Goal: Contribute content: Contribute content

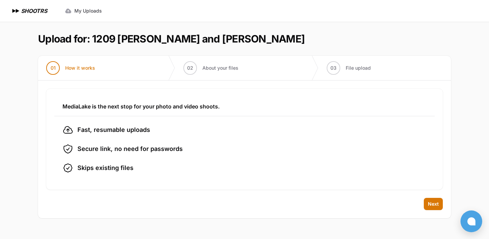
click at [283, 44] on h1 "Upload for: 1209 [PERSON_NAME] and [PERSON_NAME]" at bounding box center [171, 39] width 267 height 12
drag, startPoint x: 291, startPoint y: 41, endPoint x: 94, endPoint y: 42, distance: 197.1
click at [94, 42] on header "Upload for: 1209 [PERSON_NAME] and [PERSON_NAME]" at bounding box center [244, 39] width 413 height 12
copy h1 "1209 [PERSON_NAME] and [PERSON_NAME]"
click at [437, 205] on span "Next" at bounding box center [433, 204] width 11 height 7
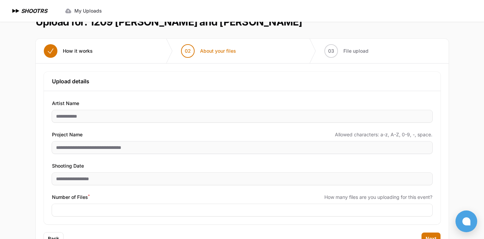
scroll to position [42, 0]
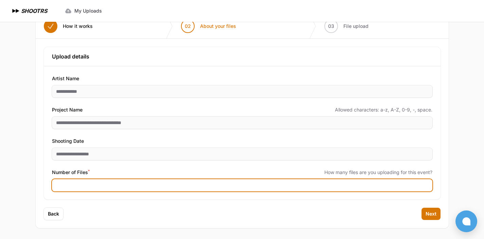
click at [77, 180] on input "Number of Files *" at bounding box center [242, 185] width 381 height 12
type input "****"
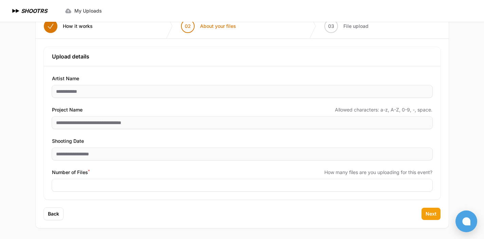
click at [426, 212] on span "Next" at bounding box center [431, 213] width 11 height 7
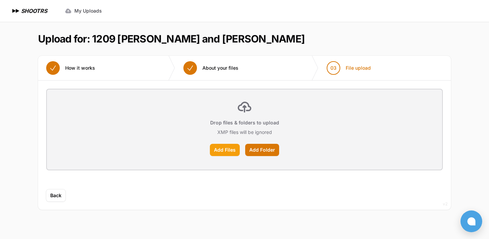
click at [223, 154] on label "Add Files" at bounding box center [225, 150] width 30 height 12
click at [0, 0] on input "Add Files" at bounding box center [0, 0] width 0 height 0
